Goal: Transaction & Acquisition: Subscribe to service/newsletter

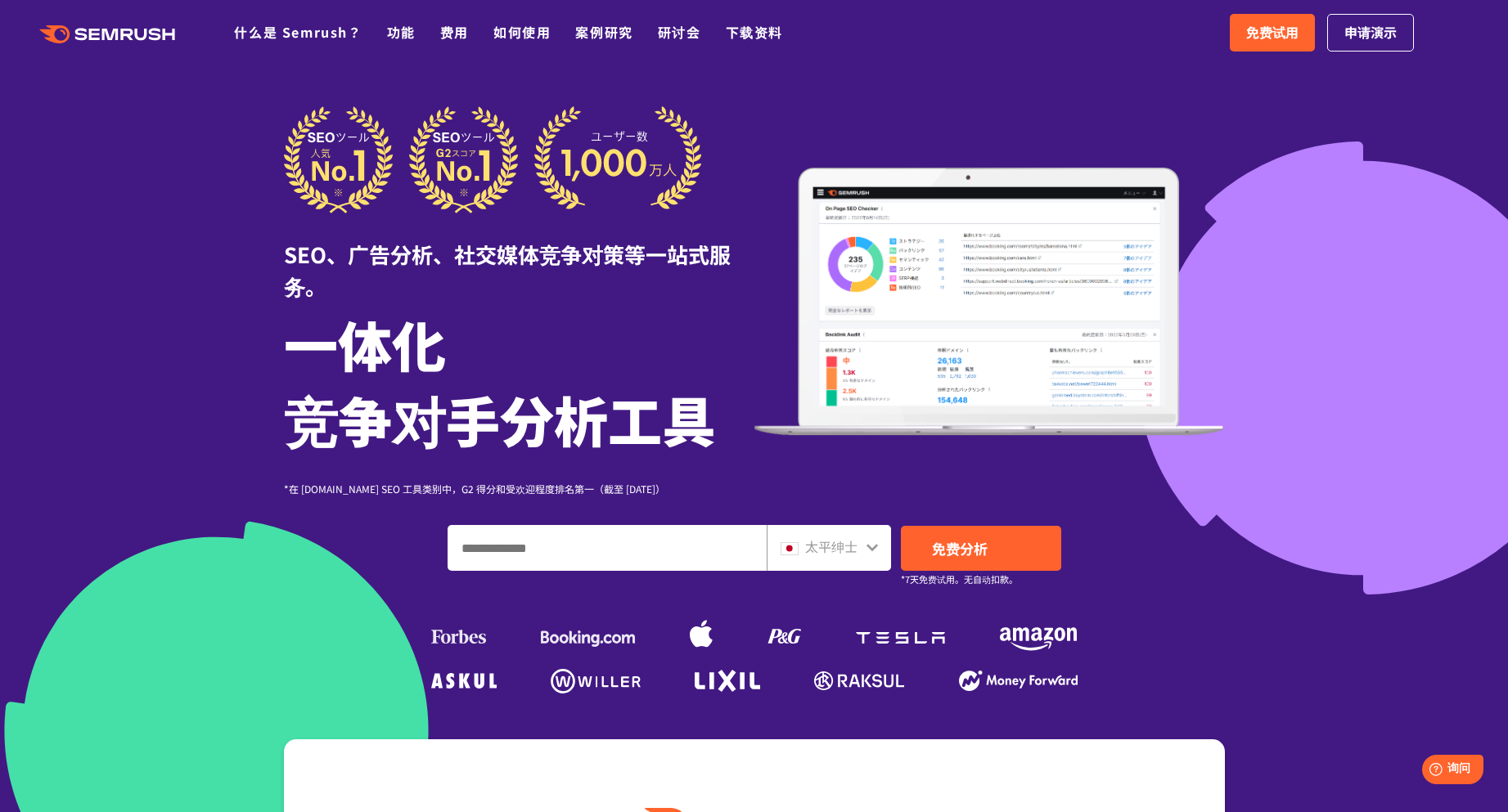
click at [513, 103] on div at bounding box center [754, 472] width 1508 height 944
click at [401, 33] on font "功能" at bounding box center [400, 32] width 28 height 20
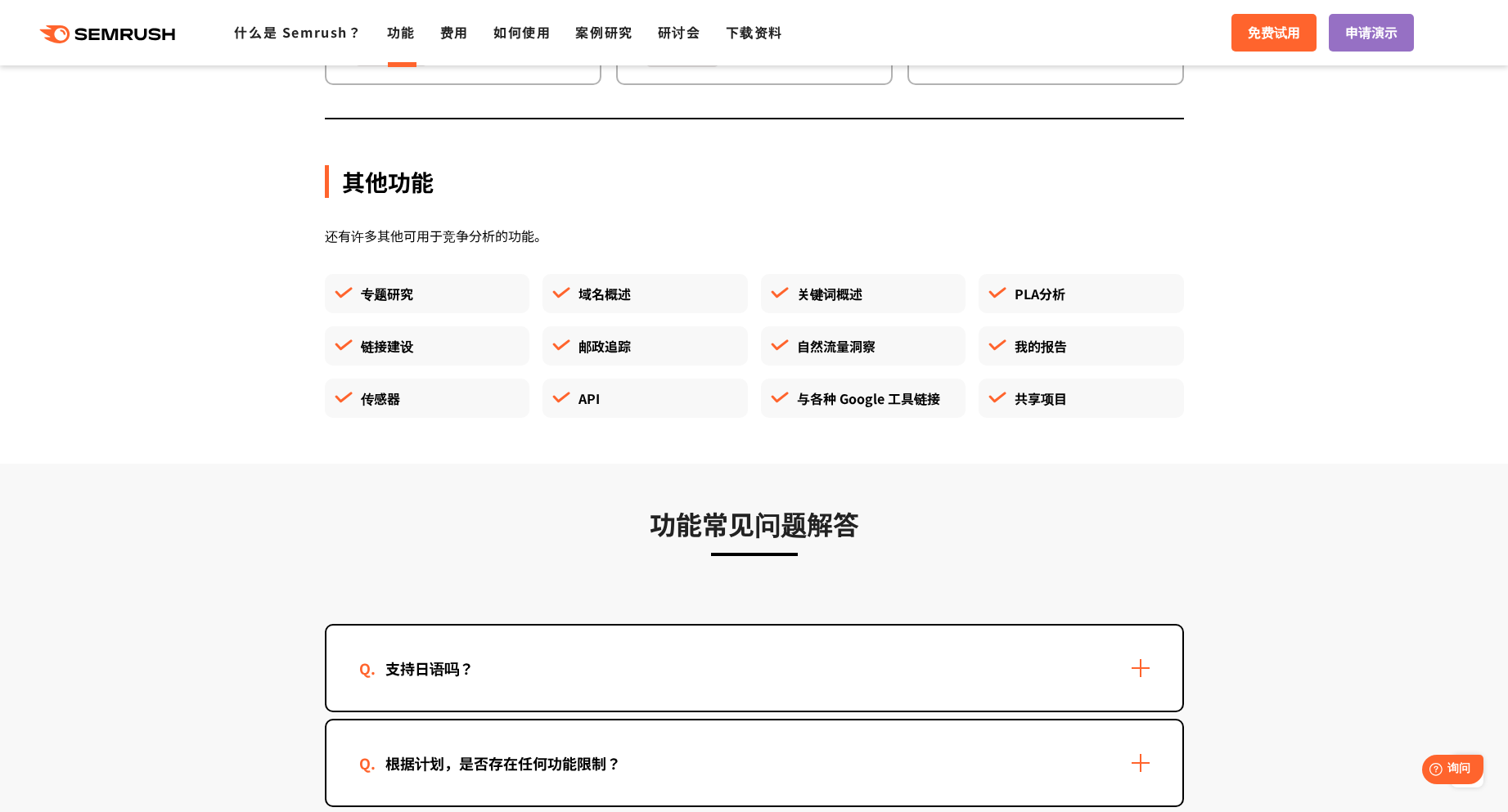
scroll to position [4498, 0]
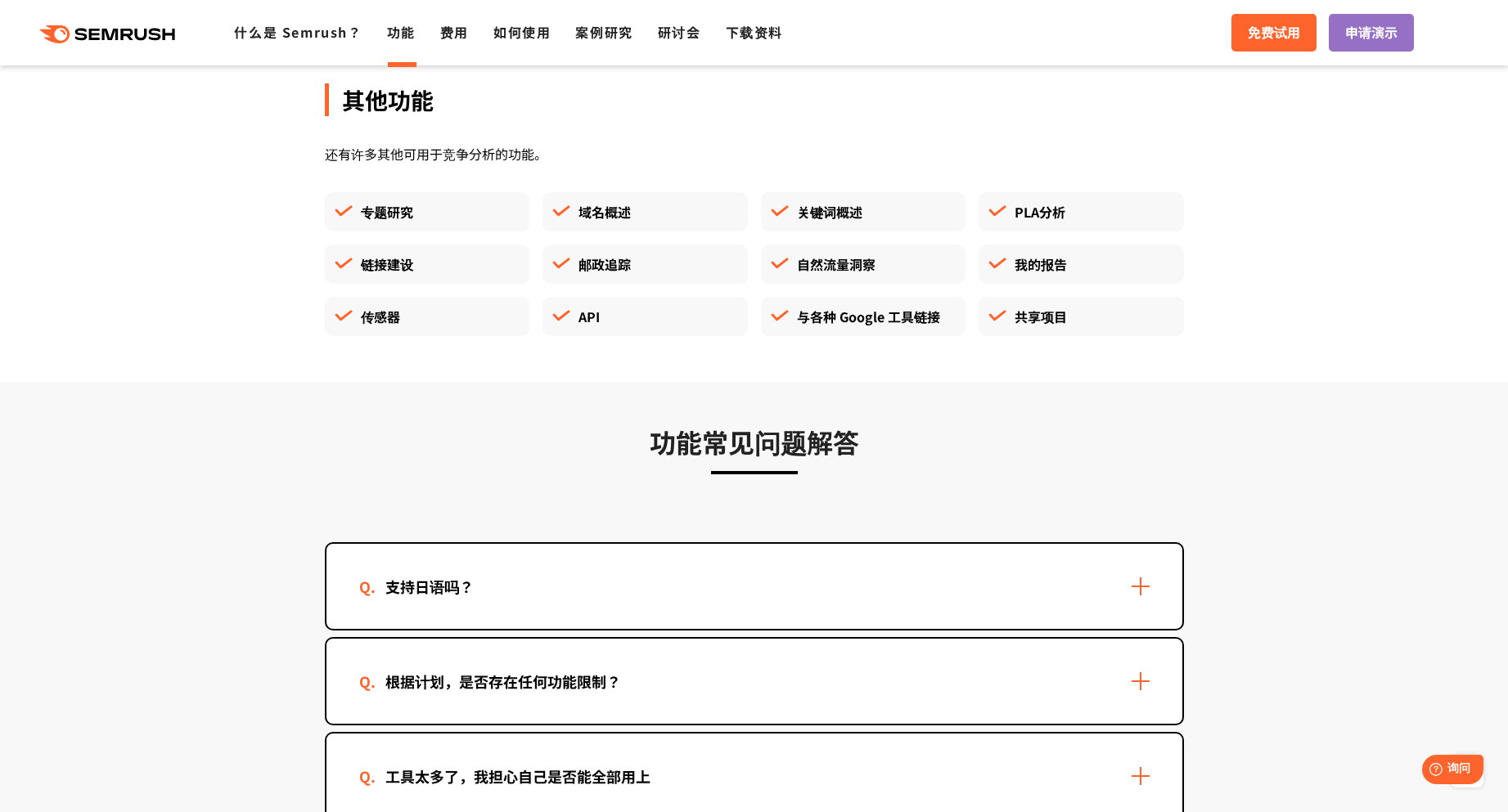
click at [863, 211] on div "关键词概述" at bounding box center [863, 211] width 205 height 39
click at [849, 217] on font "关键词概述" at bounding box center [830, 212] width 66 height 20
click at [963, 427] on h3 "功能常见问题解答" at bounding box center [754, 441] width 859 height 41
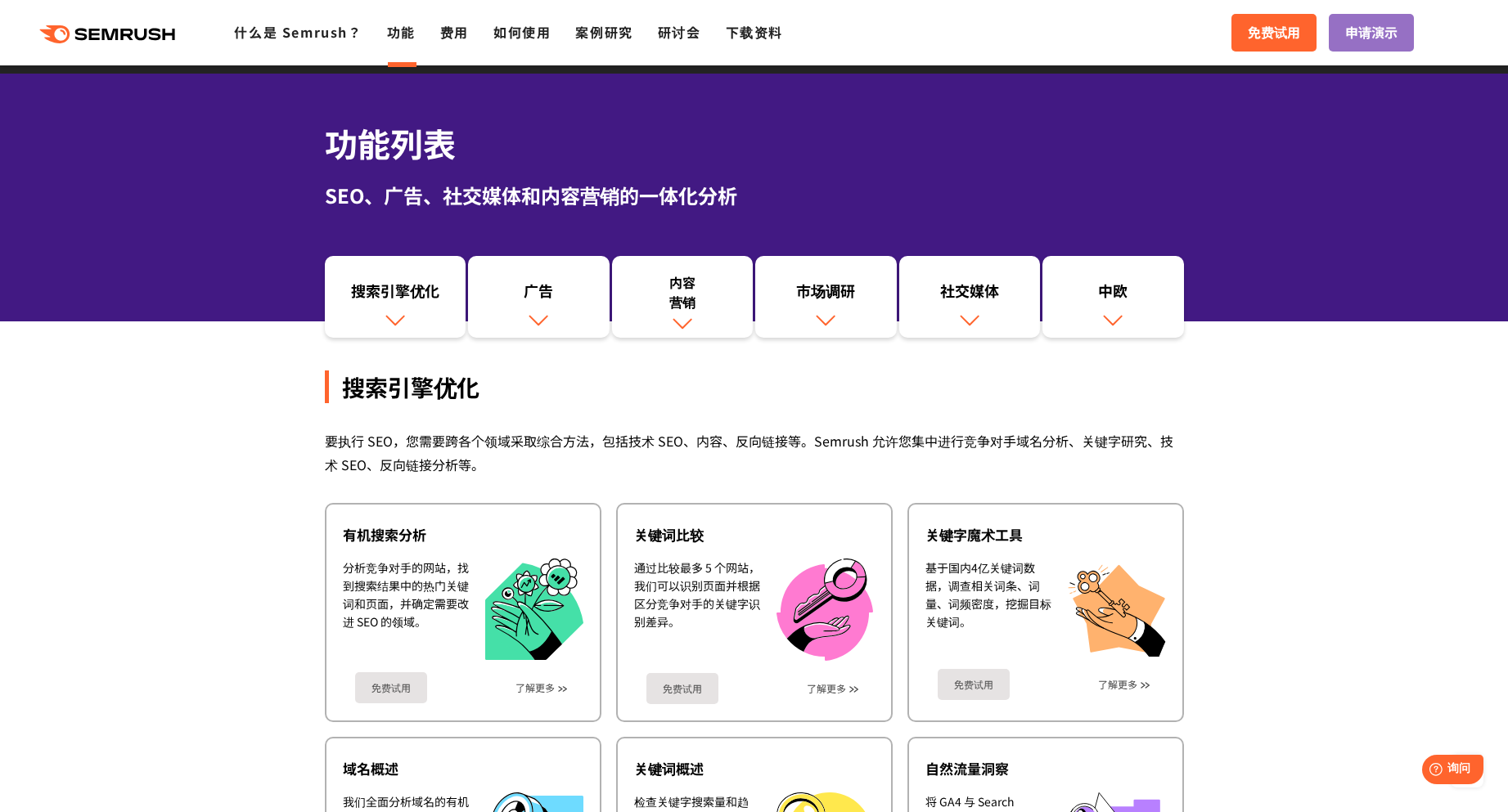
scroll to position [0, 0]
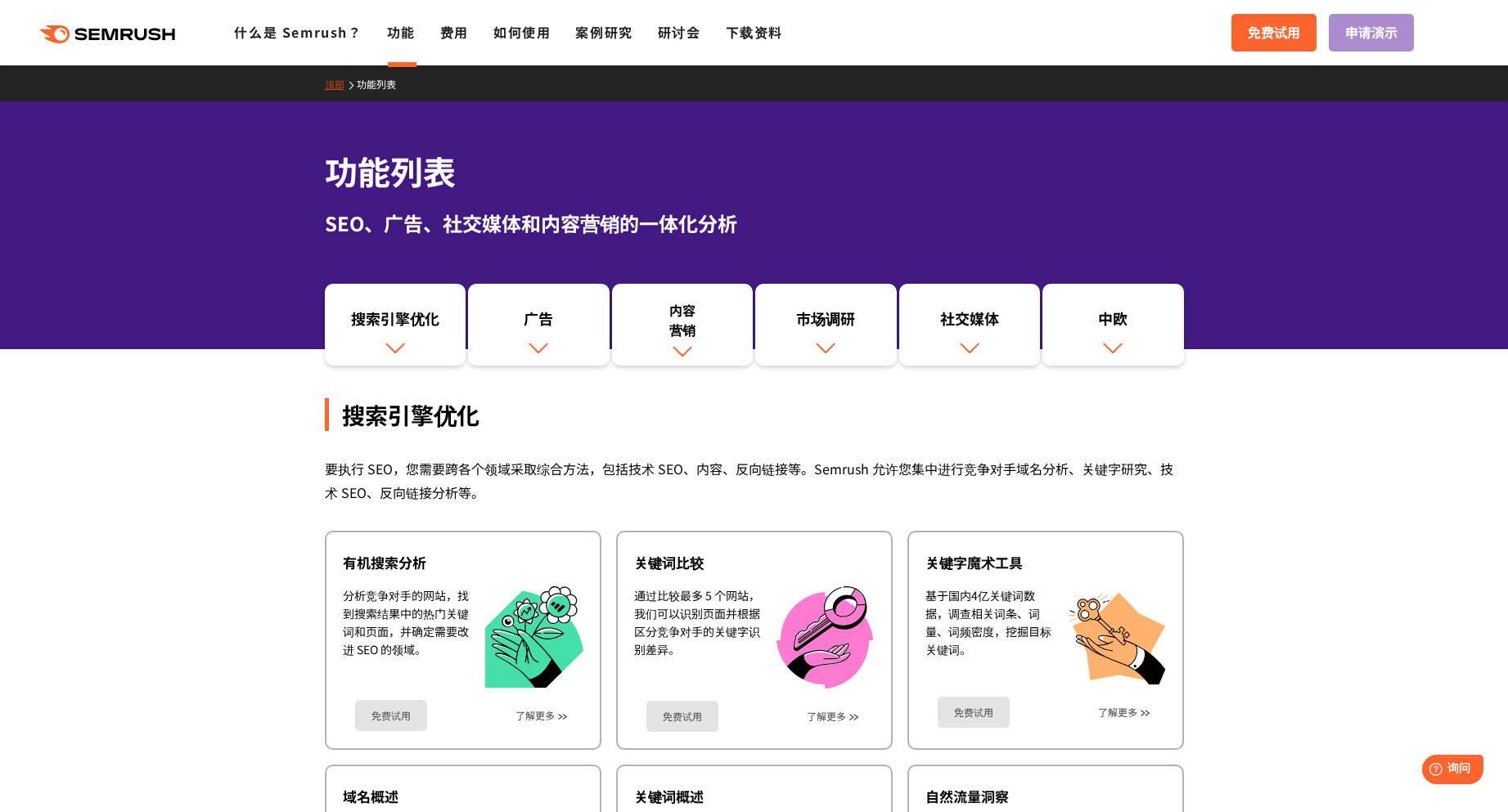
click at [1376, 36] on font "申请演示" at bounding box center [1370, 32] width 52 height 20
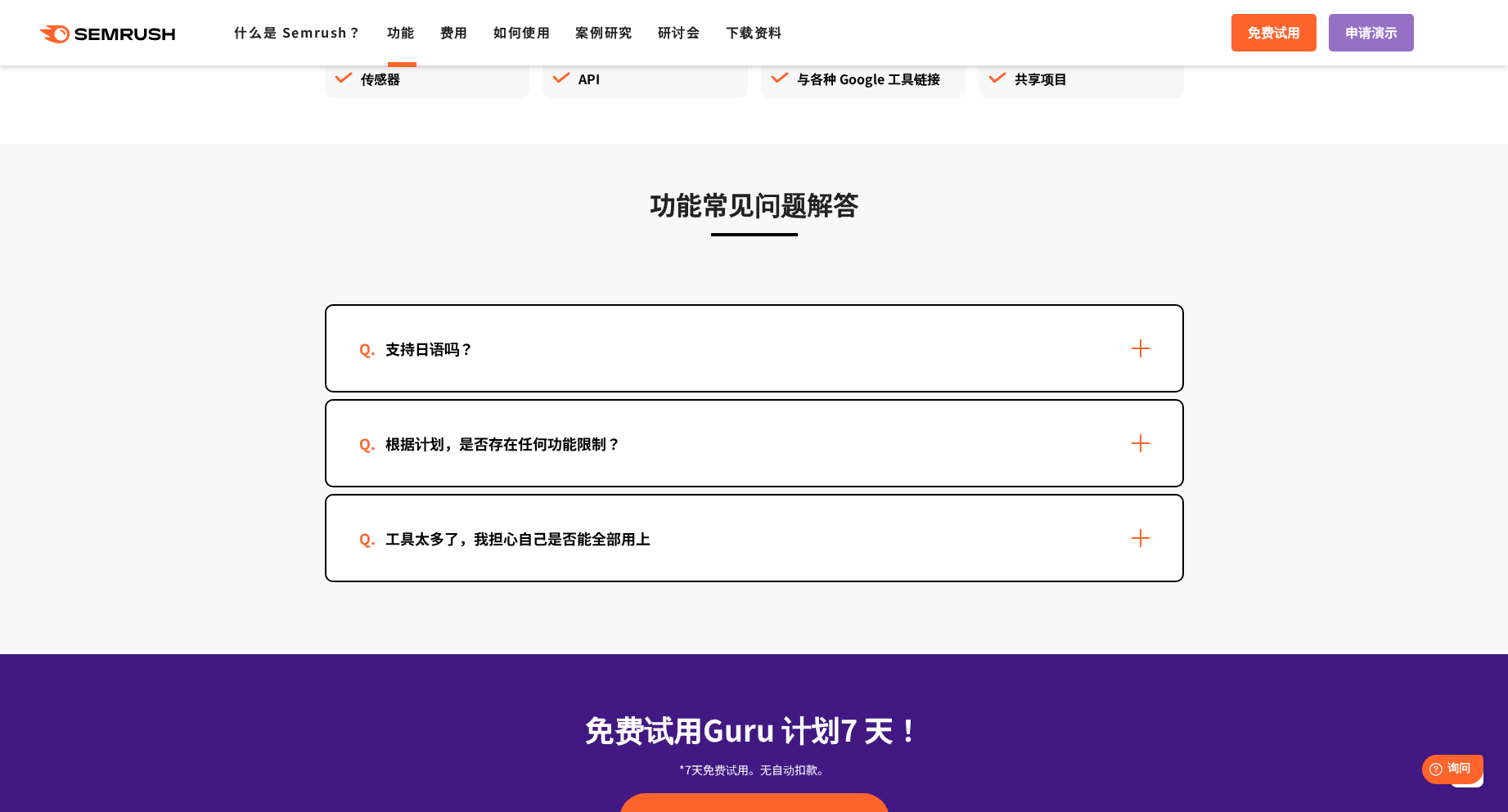
scroll to position [5222, 0]
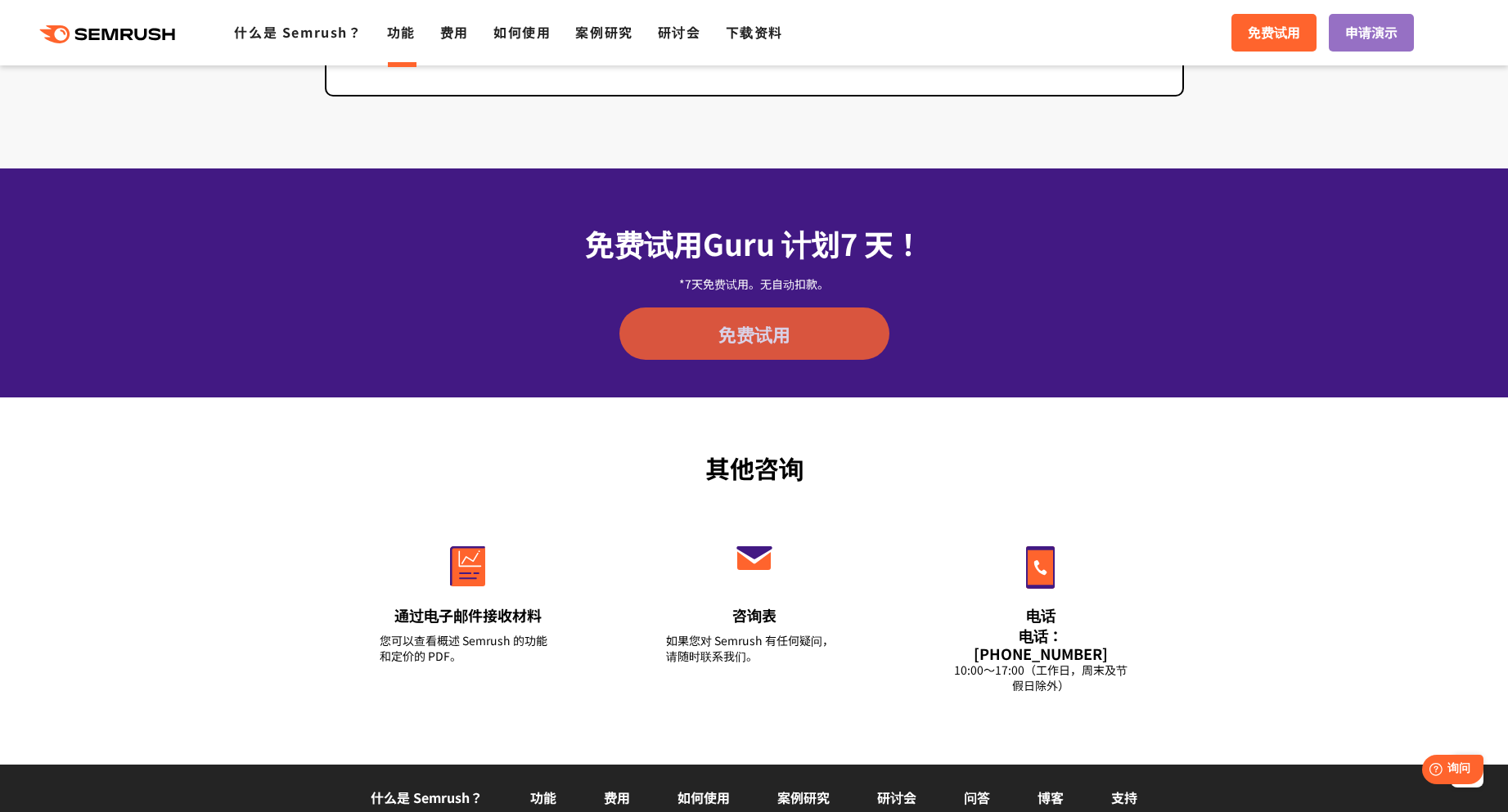
click at [787, 334] on font "免费试用" at bounding box center [754, 334] width 72 height 26
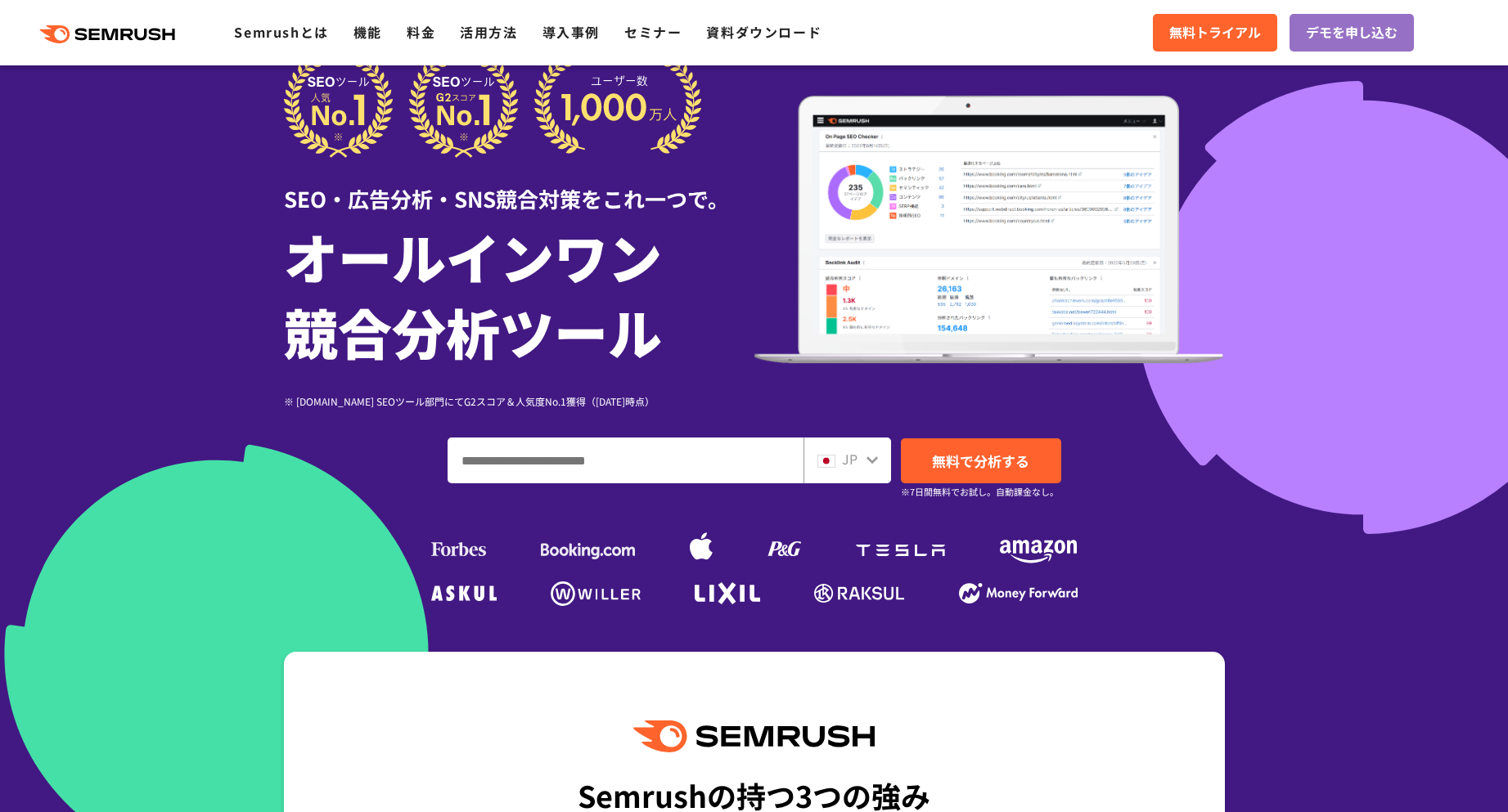
scroll to position [82, 0]
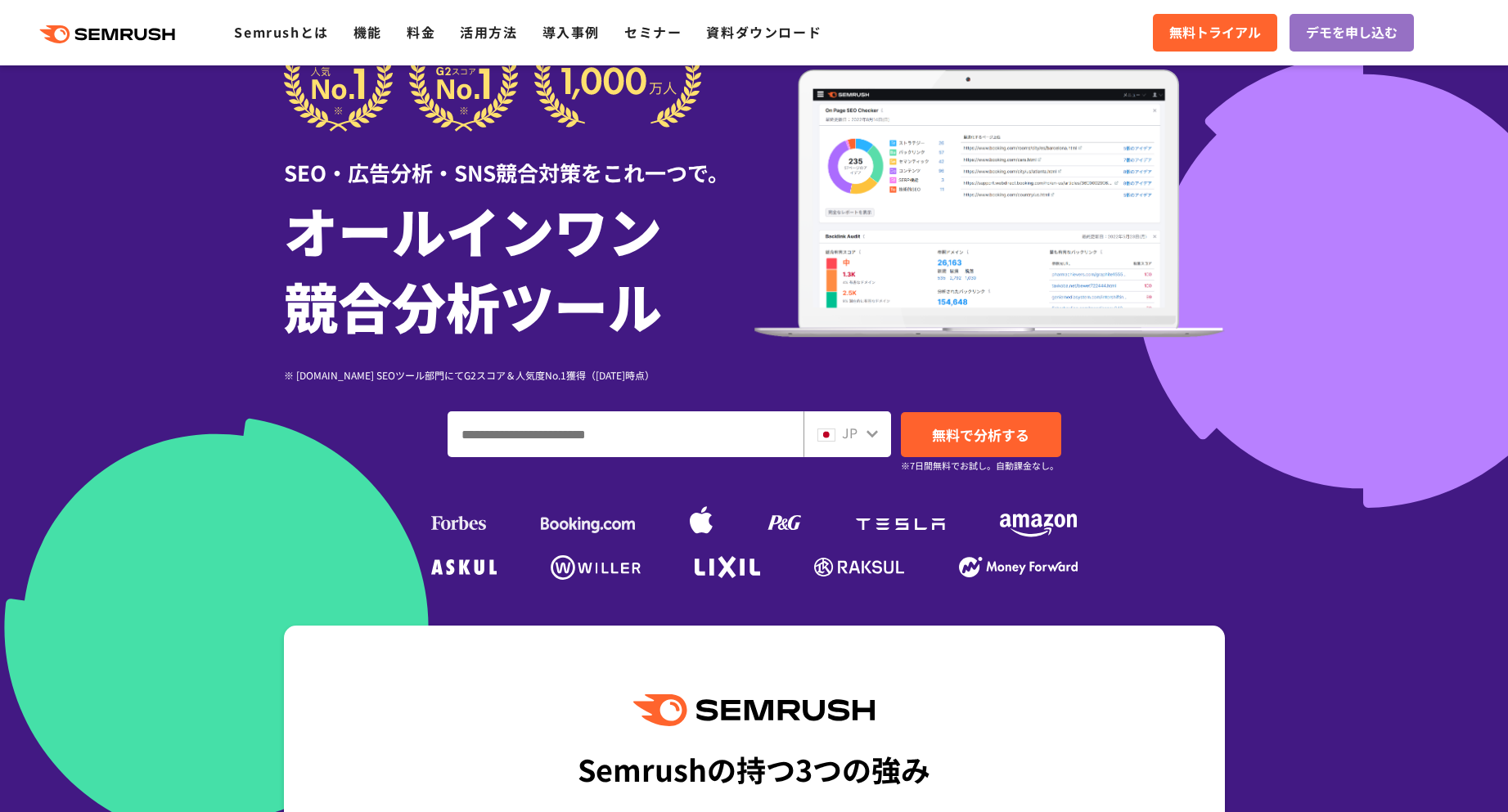
drag, startPoint x: 1254, startPoint y: 124, endPoint x: 1363, endPoint y: 330, distance: 233.1
click at [1364, 329] on div at bounding box center [754, 374] width 1508 height 912
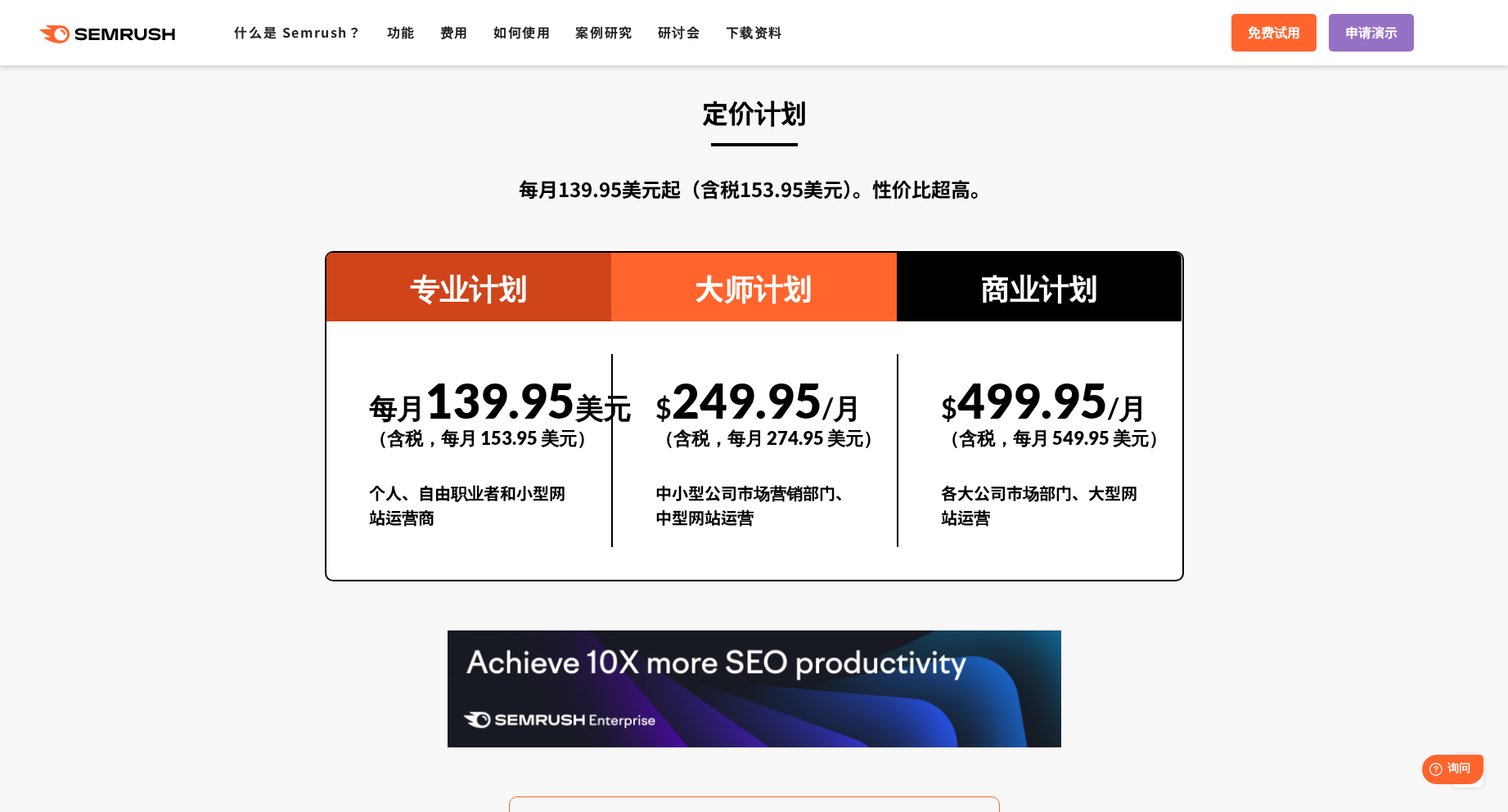
scroll to position [2540, 0]
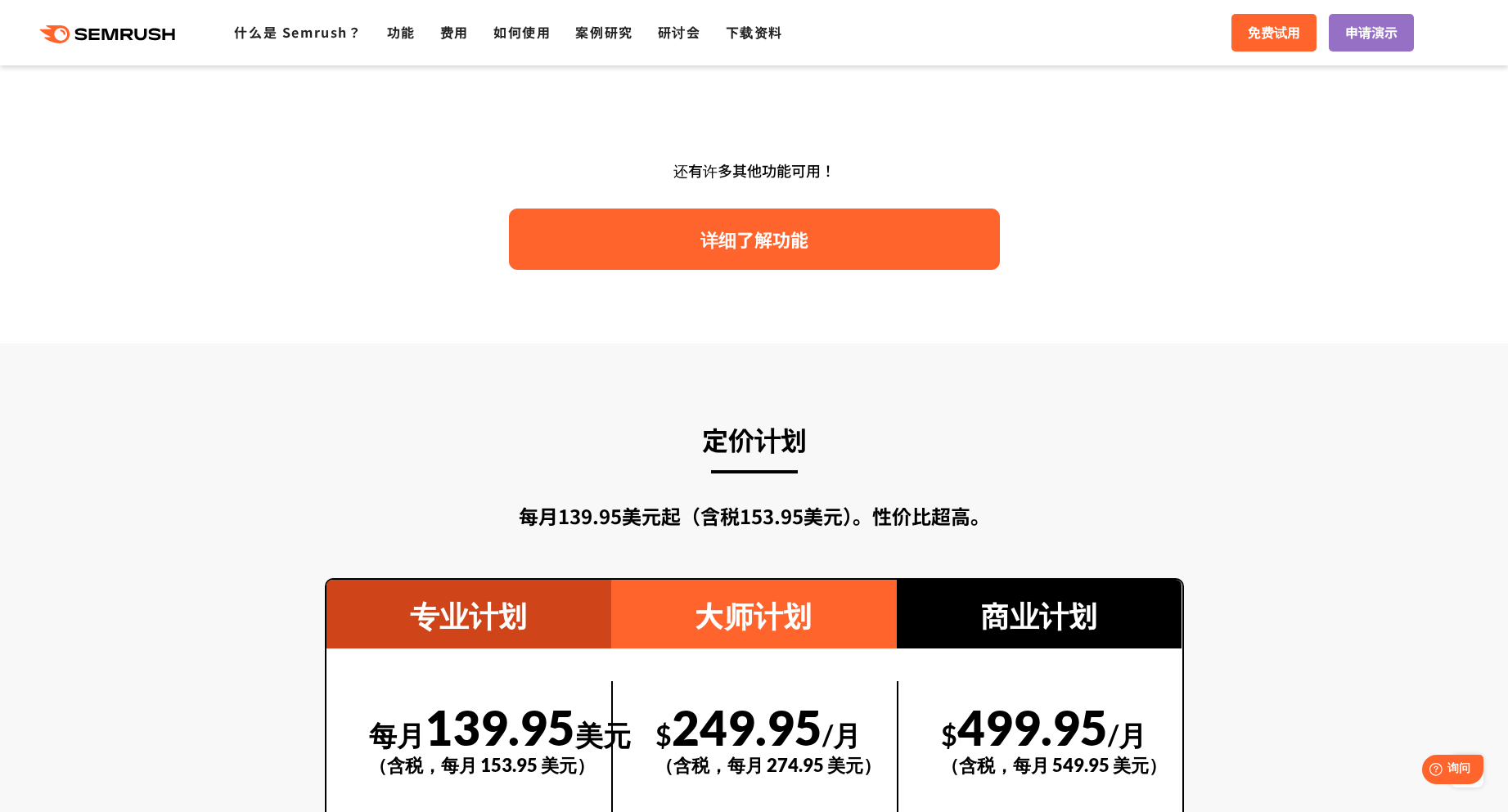
click at [830, 239] on link "详细了解功能" at bounding box center [754, 239] width 491 height 61
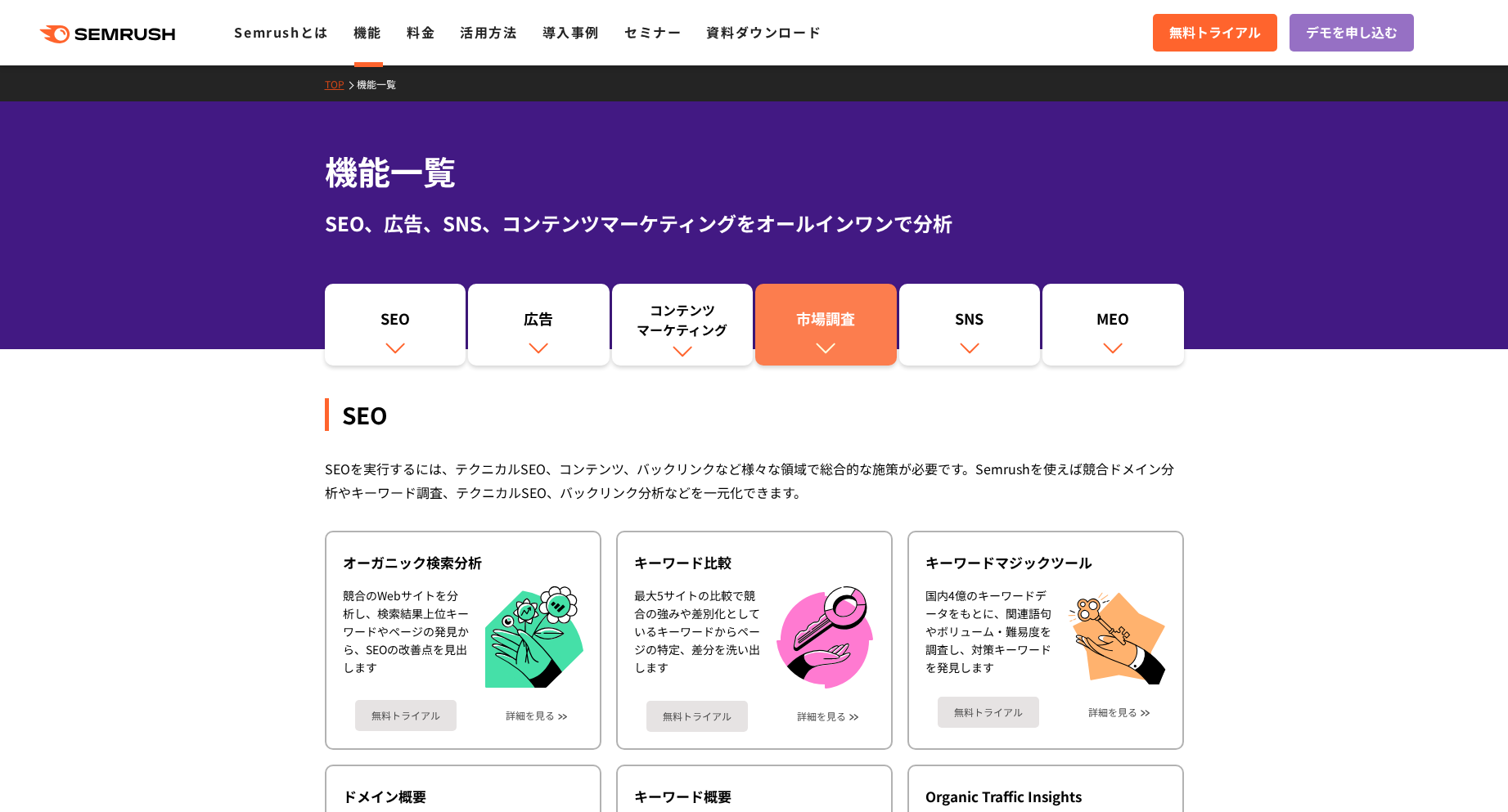
click at [836, 343] on img at bounding box center [825, 347] width 21 height 21
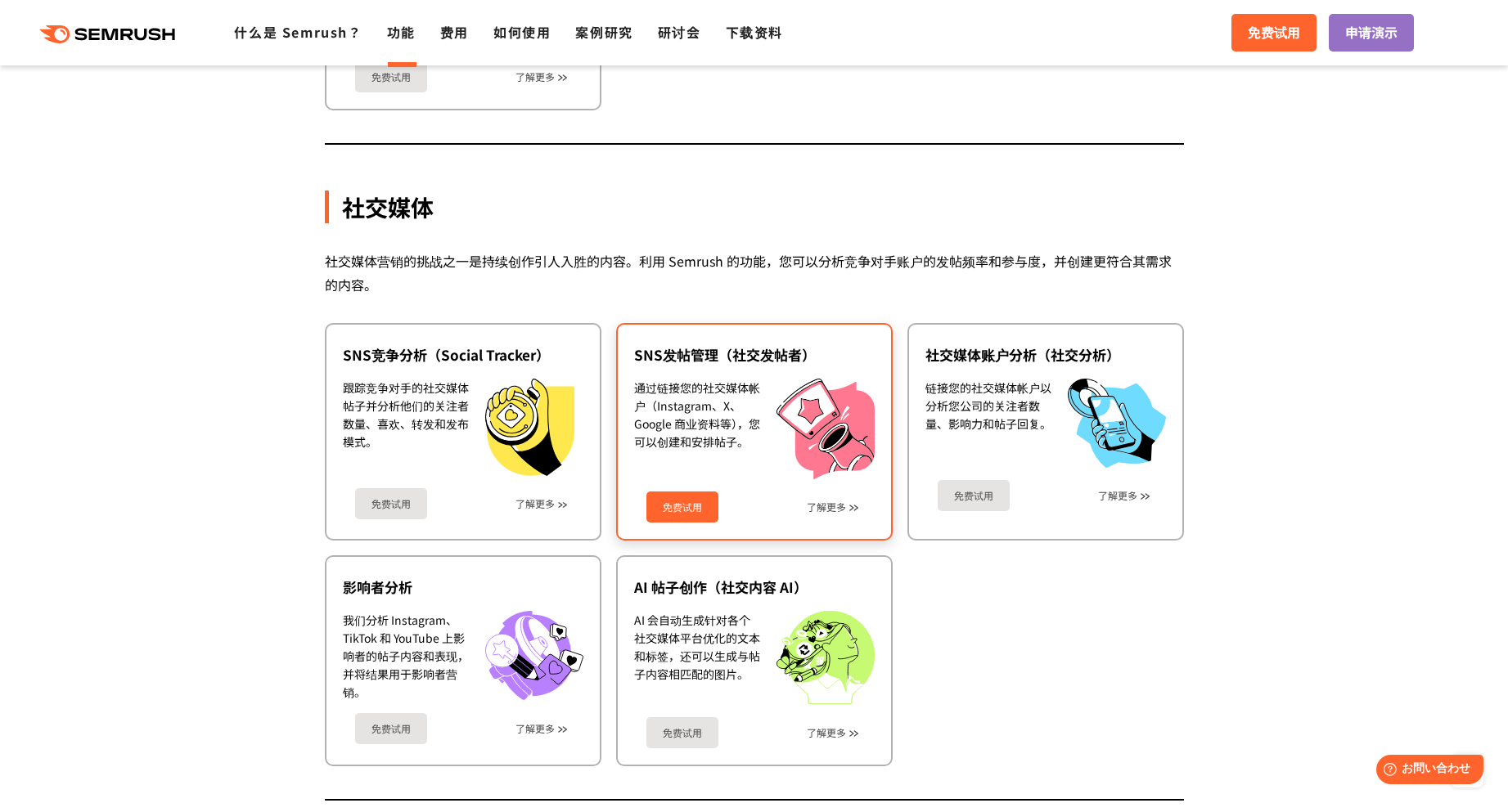
scroll to position [3335, 0]
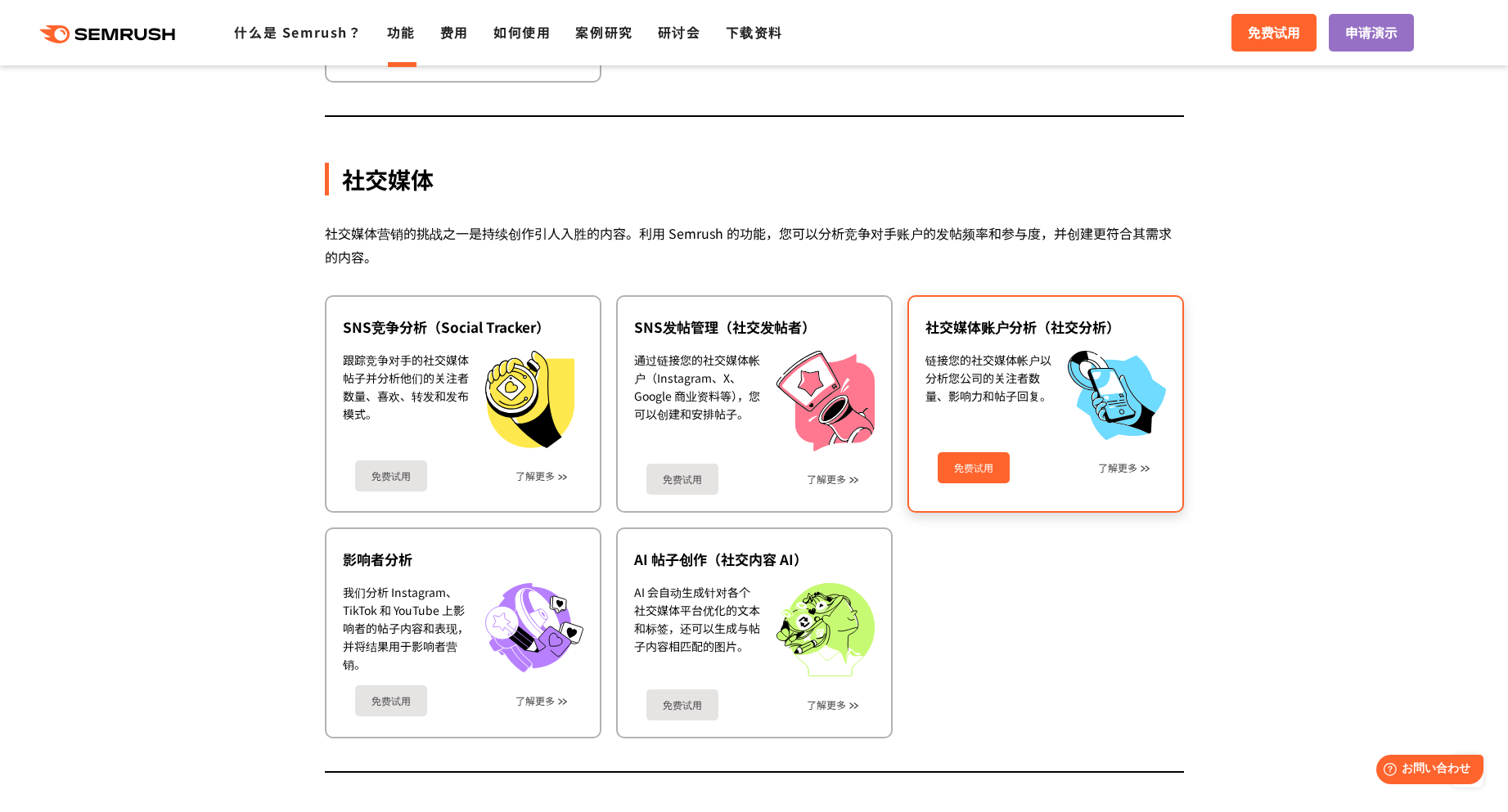
click at [963, 482] on link "免费试用" at bounding box center [973, 468] width 72 height 31
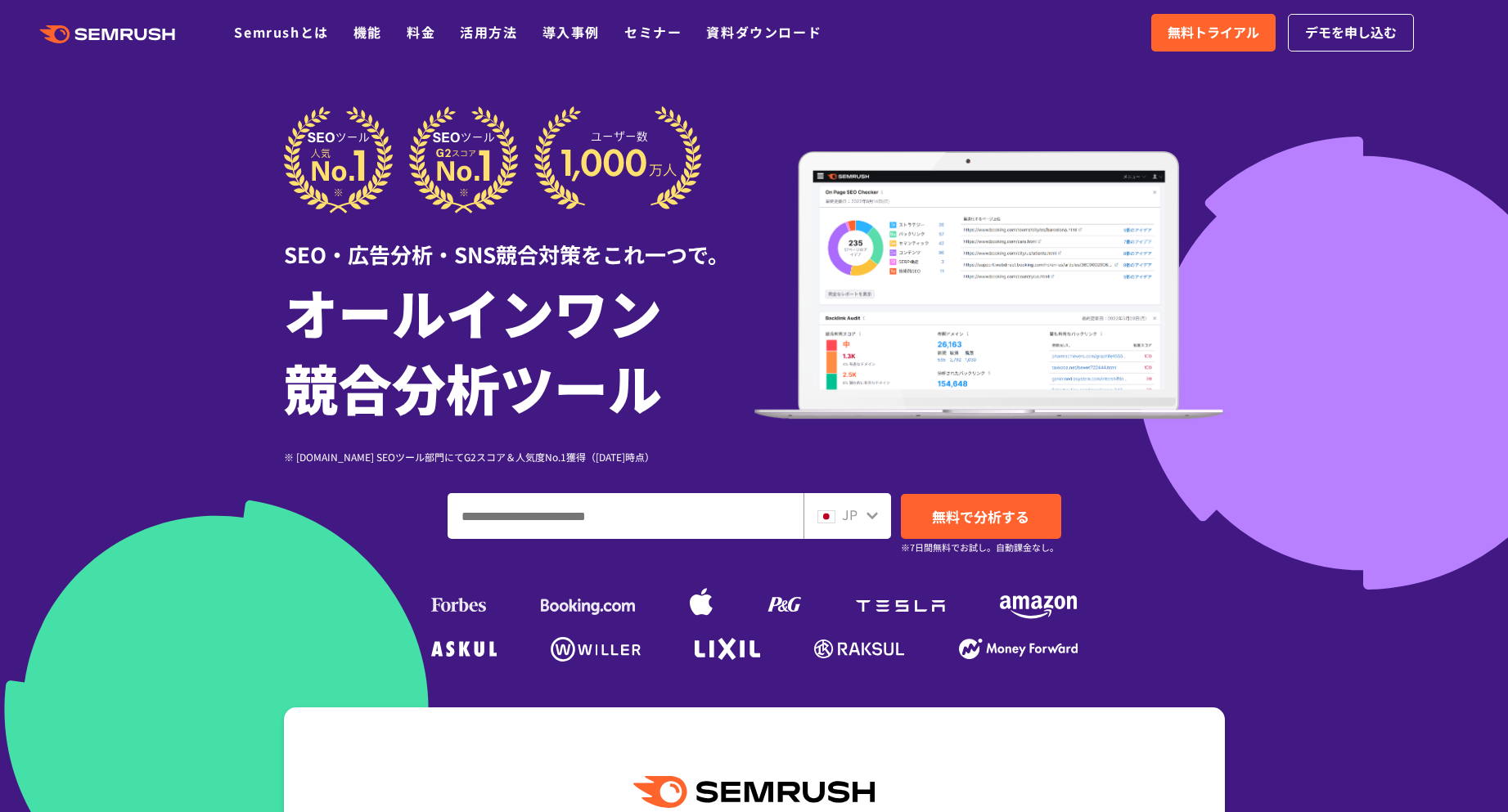
click at [870, 510] on icon at bounding box center [872, 515] width 13 height 13
click at [870, 526] on div "JP" at bounding box center [847, 516] width 88 height 46
click at [873, 518] on icon at bounding box center [872, 516] width 12 height 7
click at [866, 514] on icon at bounding box center [872, 515] width 13 height 13
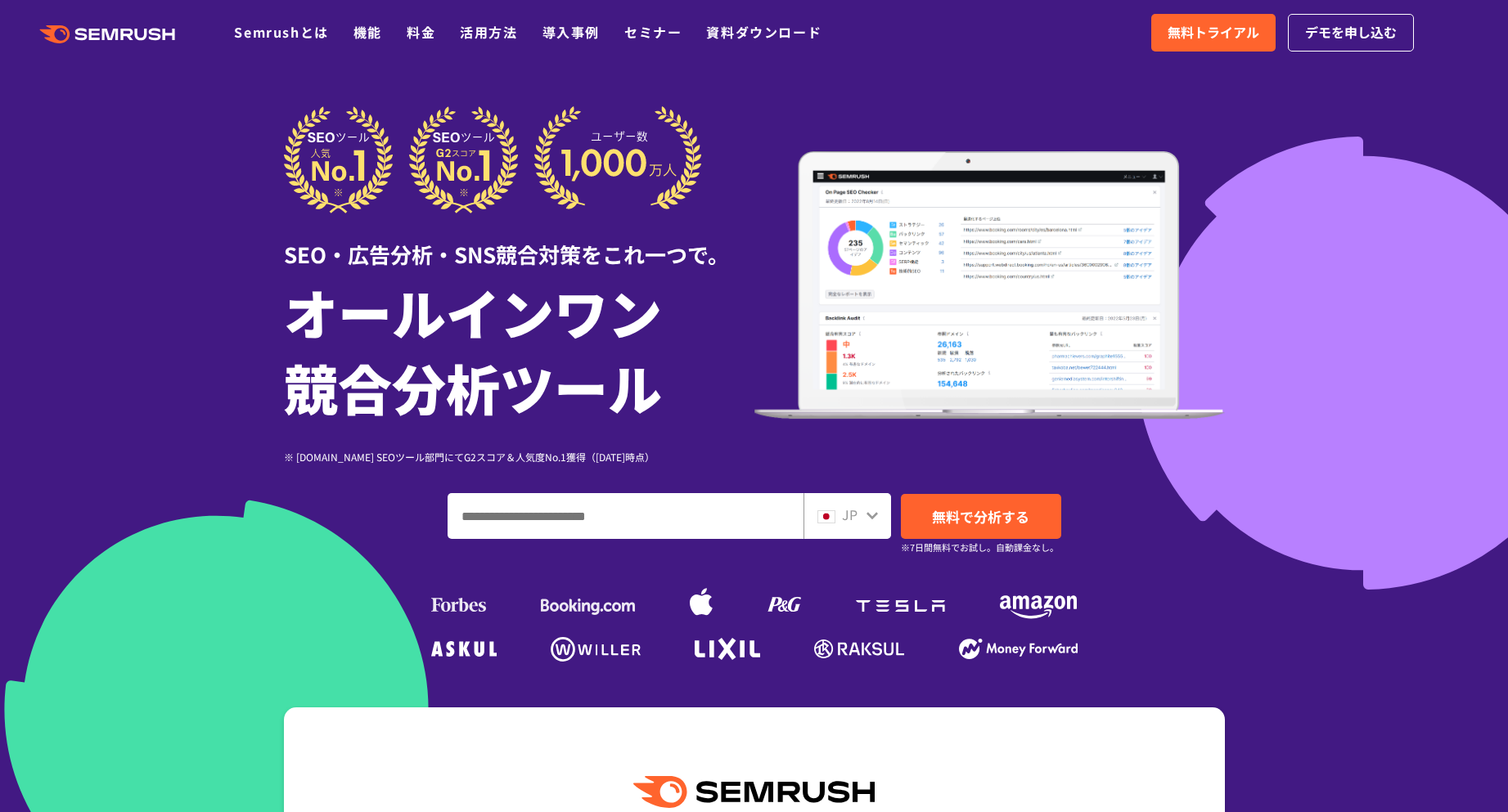
click at [840, 519] on div "JP" at bounding box center [843, 515] width 52 height 21
click at [827, 519] on img at bounding box center [827, 517] width 18 height 13
click at [851, 515] on span "JP" at bounding box center [849, 515] width 15 height 20
click at [718, 519] on input "ドメイン、キーワードまたはURLを入力してください" at bounding box center [625, 516] width 355 height 44
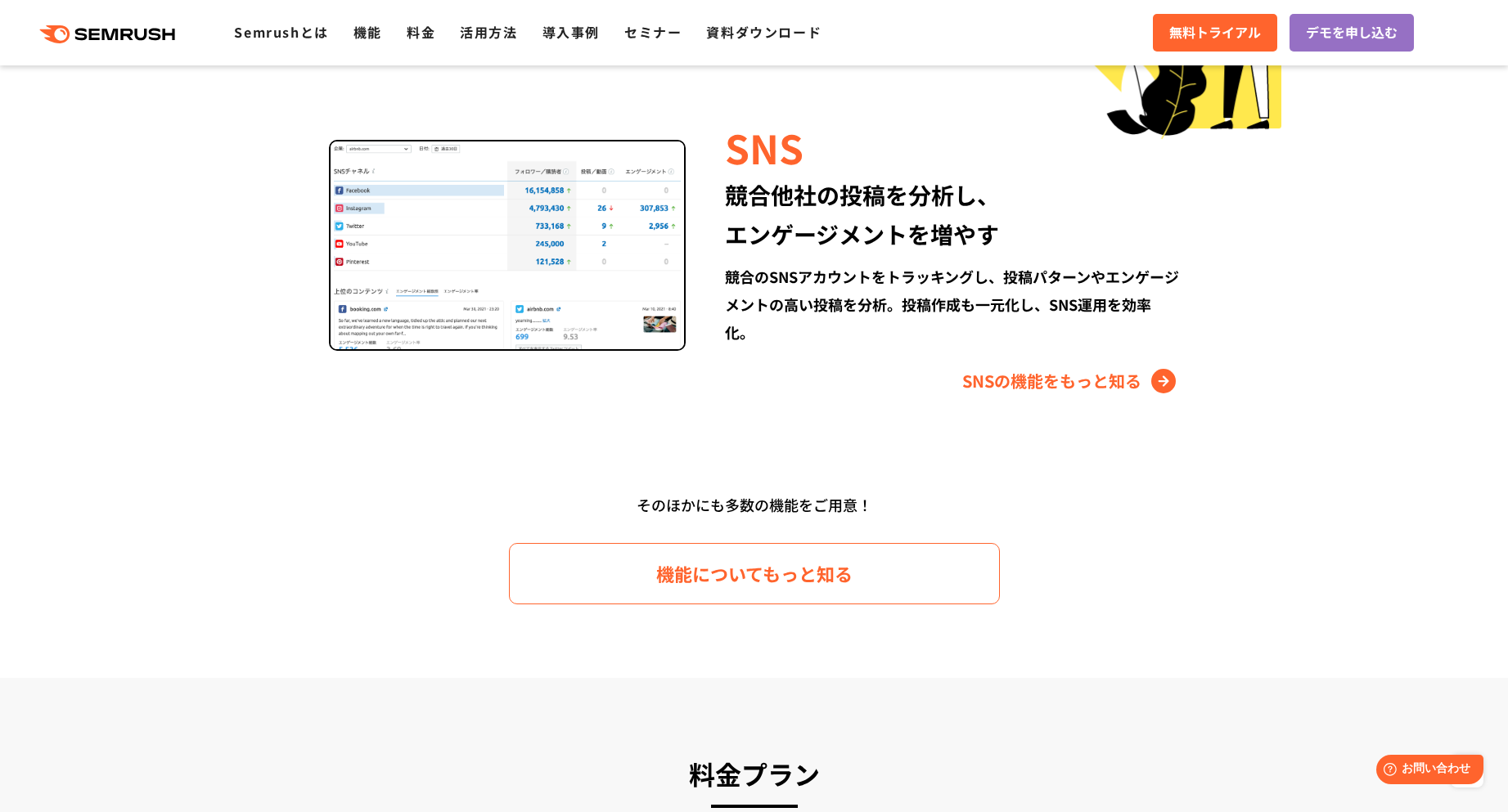
scroll to position [2535, 0]
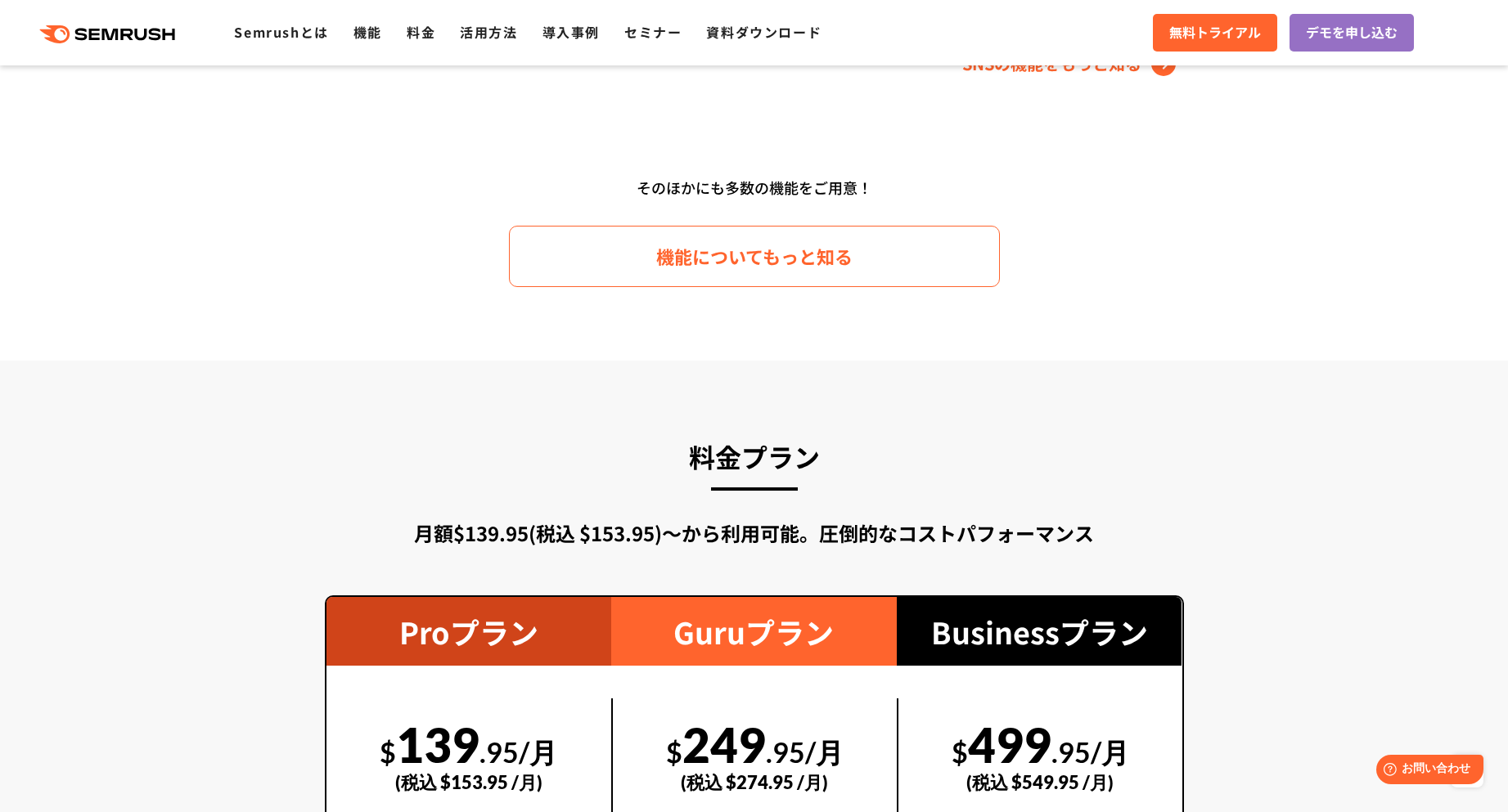
drag, startPoint x: 834, startPoint y: 517, endPoint x: 584, endPoint y: 363, distance: 293.6
click at [585, 363] on section "料金プラン 月額$139.95(税込 $153.95)〜から利用可能。圧倒的なコストパフォーマンス Proプラン $ 139 .95/月 (税込 $153.9…" at bounding box center [754, 818] width 1508 height 915
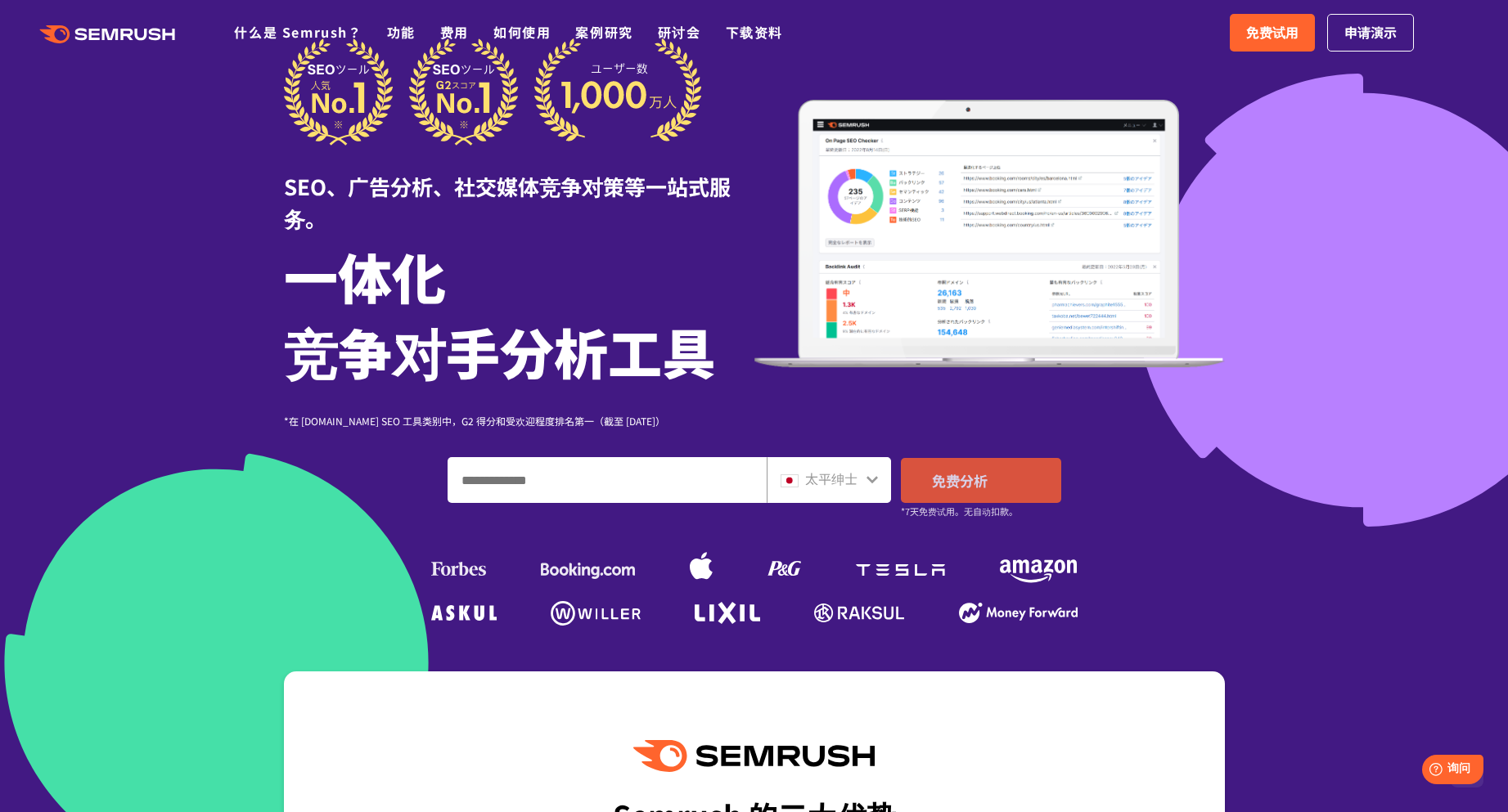
scroll to position [0, 0]
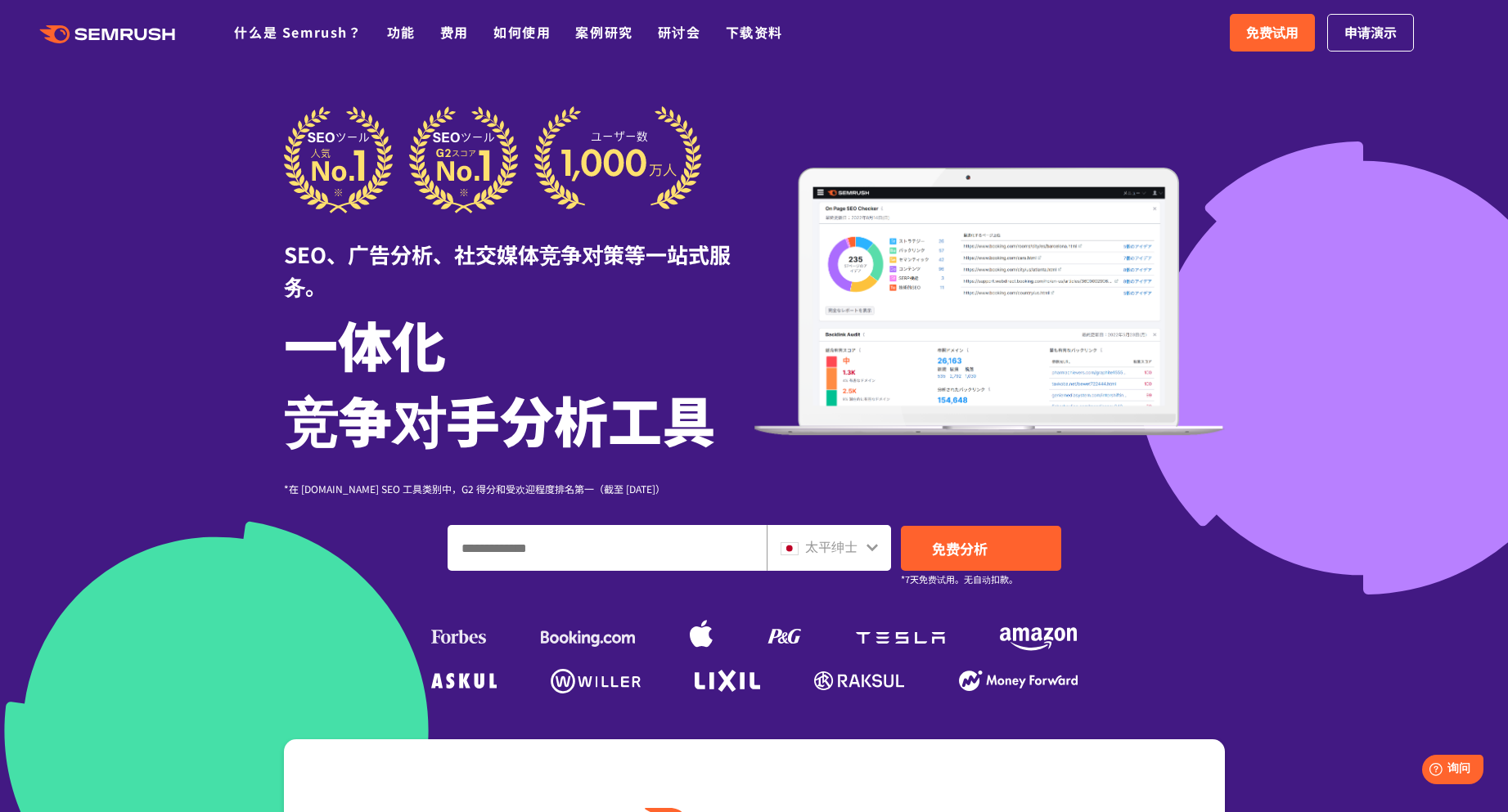
click at [850, 543] on font "太平绅士" at bounding box center [831, 547] width 52 height 20
click at [845, 548] on font "太平绅士" at bounding box center [831, 547] width 52 height 20
click at [882, 548] on div "太平绅士" at bounding box center [829, 548] width 124 height 46
click at [655, 548] on input "输入域名、关键字或 URL" at bounding box center [607, 548] width 317 height 44
click at [632, 548] on input "输入域名、关键字或 URL" at bounding box center [607, 548] width 317 height 44
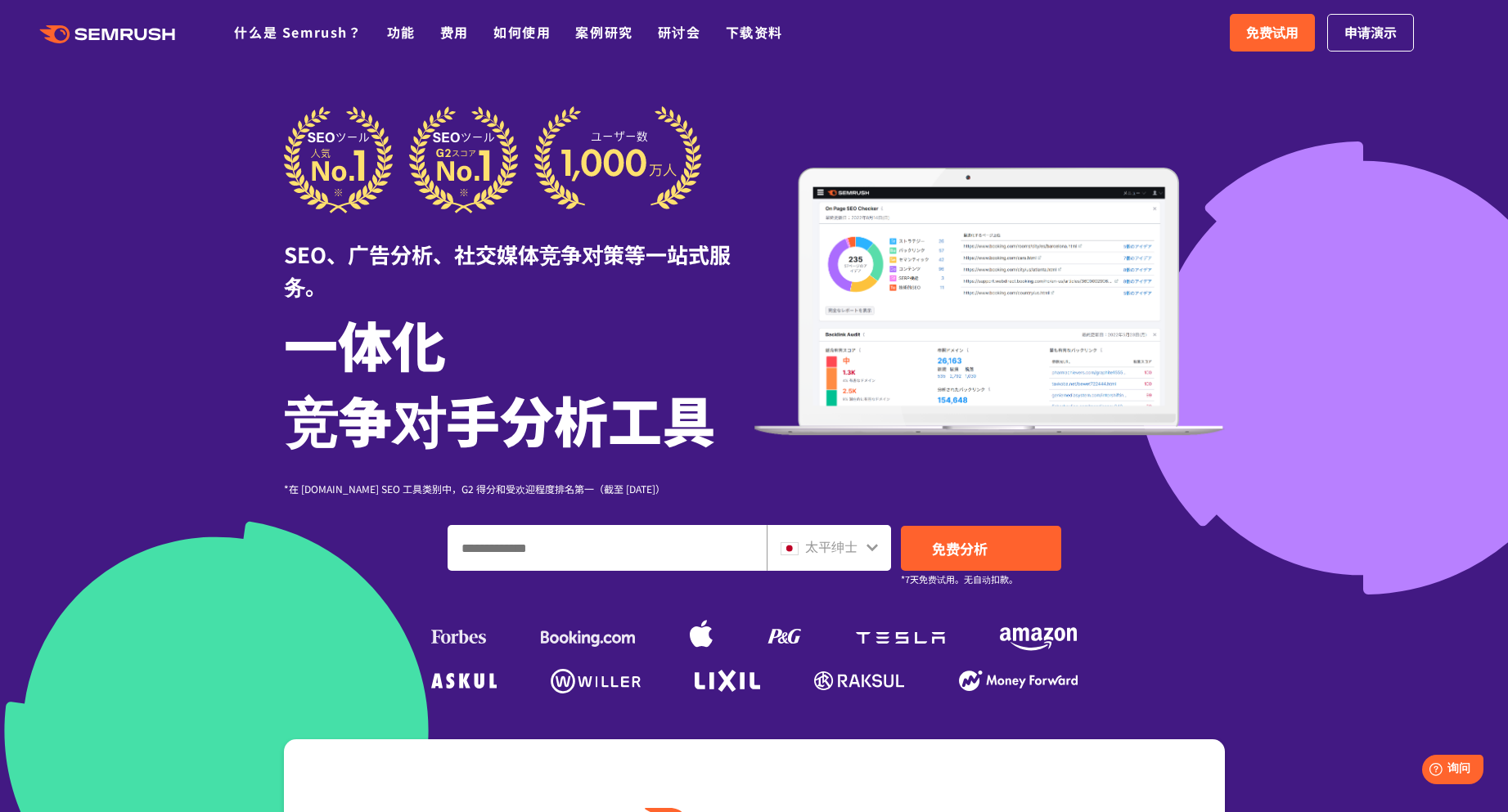
click at [630, 548] on input "输入域名、关键字或 URL" at bounding box center [607, 548] width 317 height 44
click at [627, 544] on input "输入域名、关键字或 URL" at bounding box center [607, 548] width 317 height 44
type input "*"
type input "**********"
click at [953, 543] on font "免费分析" at bounding box center [959, 548] width 56 height 20
